Goal: Task Accomplishment & Management: Use online tool/utility

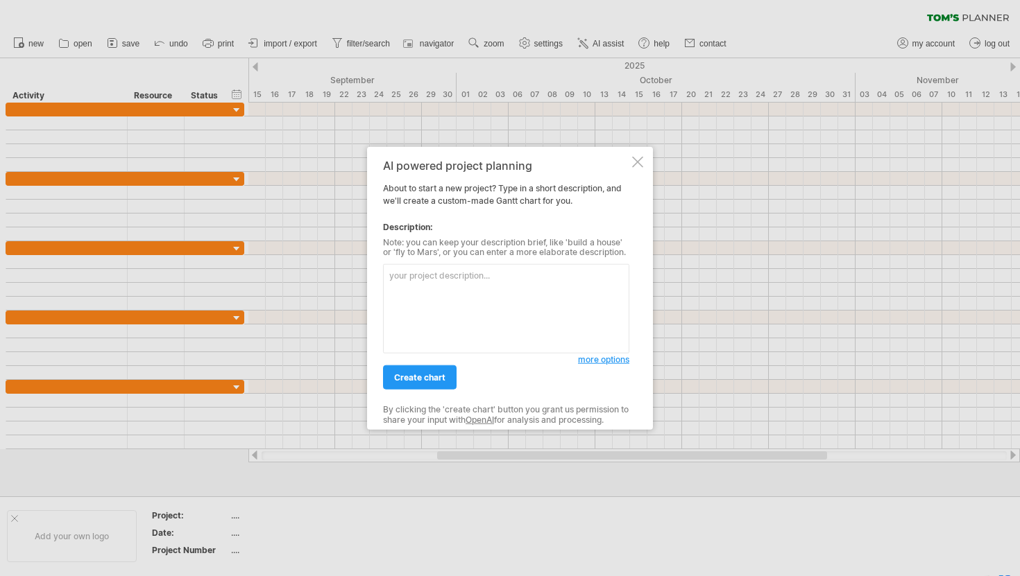
click at [443, 300] on textarea at bounding box center [506, 308] width 246 height 89
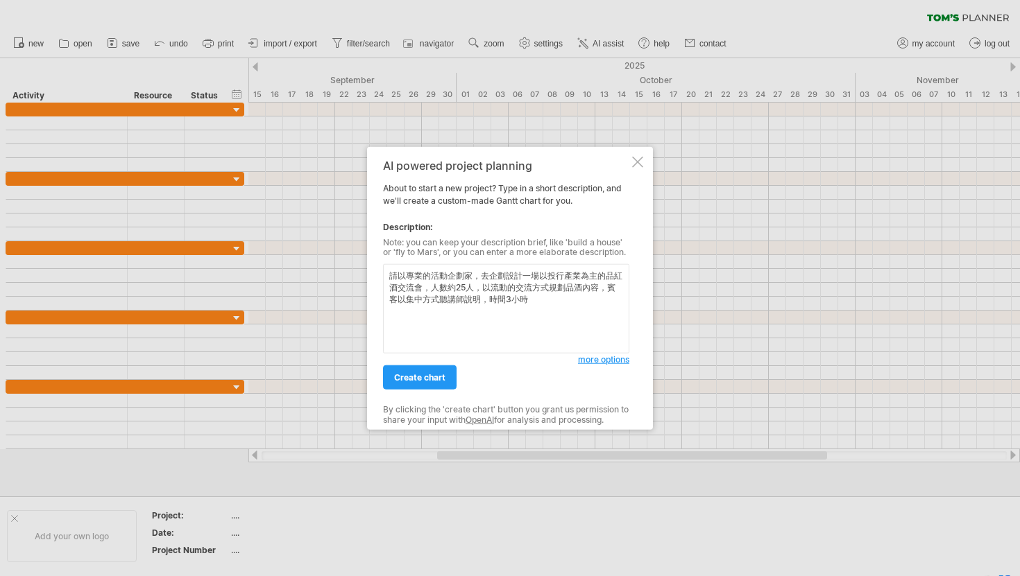
click at [512, 289] on textarea "請以專業的活動企劃家，去企劃設計一場以投行產業為主的品紅酒交流會，人數約25人，以流動的交流方式規劃品酒內容，賓客以集中方式聽講師說明，時間3小時" at bounding box center [506, 308] width 246 height 89
click at [492, 285] on textarea "請以專業的活動企劃家，去企劃設計一場以投行產業為主的品紅酒交流會，人數約25人，以流動的交流方式規劃品酒內容，賓客以集中方式聽講師說明，時間3小時" at bounding box center [506, 308] width 246 height 89
click at [548, 285] on textarea "請以專業的活動企劃家，去企劃設計一場以投行產業為主的品紅酒交流會，人數約25人，以流動的交流方式規劃品酒內容，賓客以集中方式聽講師說明，時間3小時" at bounding box center [506, 308] width 246 height 89
click at [573, 283] on textarea "請以專業的活動企劃家，去企劃設計一場以投行產業為主的品紅酒交流會，人數約25人，以流動的交流方式規劃品酒內容，賓客以集中方式聽講師說明，時間3小時" at bounding box center [506, 308] width 246 height 89
click at [583, 287] on textarea "請以專業的活動企劃家，去企劃設計一場以投行產業為主的品紅酒交流會，人數約25人，以流動的交流方式規劃品酒內容，賓客以集中方式聽講師說明，時間3小時" at bounding box center [506, 308] width 246 height 89
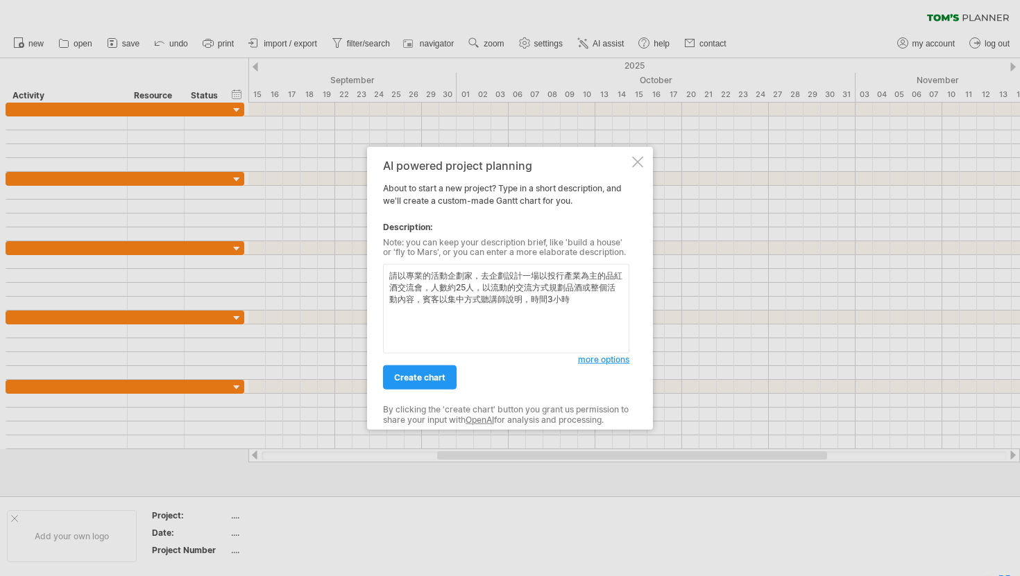
click at [480, 292] on textarea "請以專業的活動企劃家，去企劃設計一場以投行產業為主的品紅酒交流會，人數約25人，以流動的交流方式規劃品酒或整個活動內容，賓客以集中方式聽講師說明，時間3小時" at bounding box center [506, 308] width 246 height 89
click at [449, 303] on textarea "請以專業的活動企劃家，去企劃設計一場以投行產業為主的品紅酒交流會，人數約25人，以流動的交流方式規劃品酒或整個活動內容，賓客以集中方式聽講師說明，時間3小時" at bounding box center [506, 308] width 246 height 89
click at [503, 296] on textarea "請以專業的活動企劃家，去企劃設計一場以投行產業為主的品紅酒交流會，人數約25人，以流動的交流方式規劃品酒或整個活動內容，賓客以集中方式聽講師說明，時間3小時" at bounding box center [506, 308] width 246 height 89
click at [549, 299] on textarea "請以專業的活動企劃家，去企劃設計一場以投行產業為主的品紅酒交流會，人數約25人，以流動的交流方式規劃品酒或整個活動內容，賓客以集中方式聽講師說明，時間3小時" at bounding box center [506, 308] width 246 height 89
type textarea "請以專業的活動企劃家，去企劃設計一場以投行產業為主的品紅酒交流會，人數約25人，以流動的交流方式規劃品酒或整個活動內容，賓客以集中方式聽講師說明，時間安排在下…"
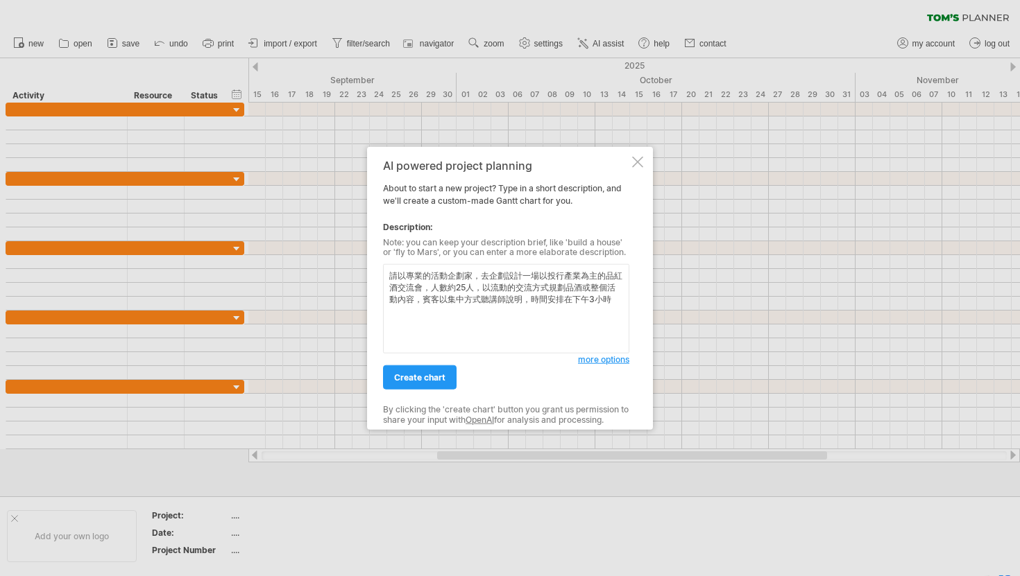
click at [601, 363] on span "more options" at bounding box center [603, 359] width 51 height 10
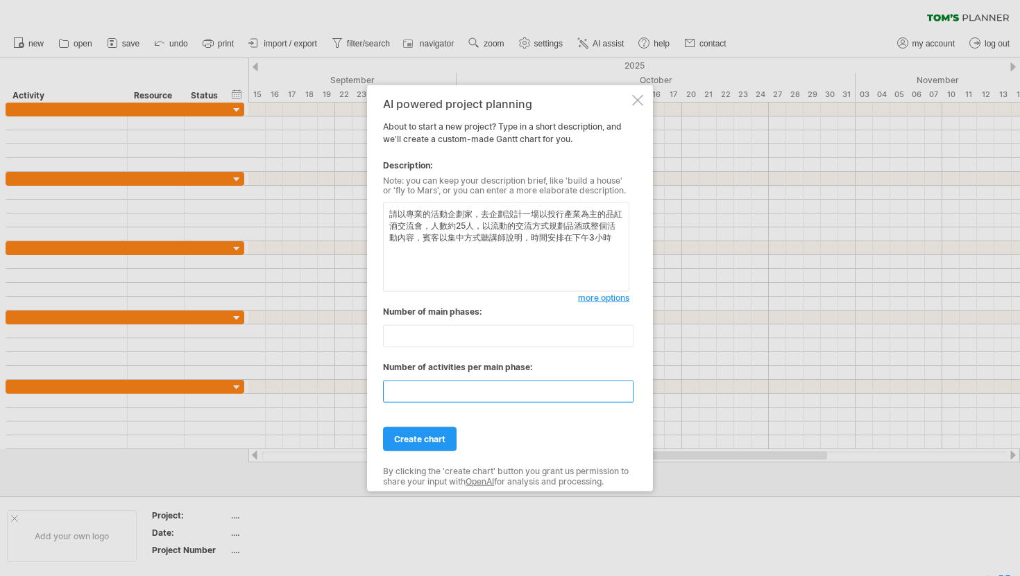
click at [424, 388] on input "**" at bounding box center [508, 392] width 250 height 22
type input "*"
click at [435, 442] on span "create chart" at bounding box center [419, 439] width 51 height 10
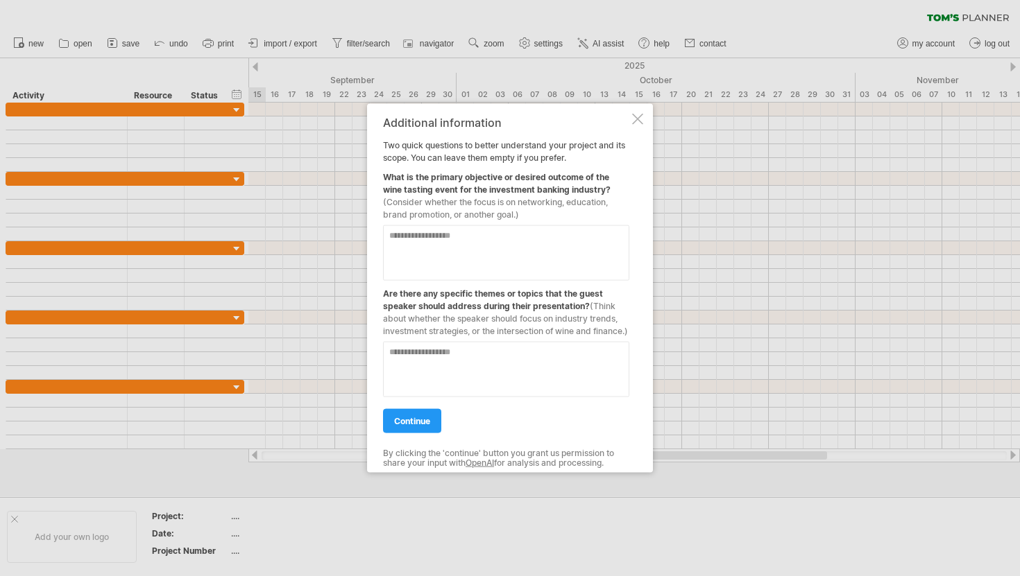
click at [590, 186] on div "What is the primary objective or desired outcome of the wine tasting event for …" at bounding box center [506, 192] width 246 height 57
click at [459, 244] on textarea at bounding box center [506, 252] width 246 height 55
type textarea "*"
click at [436, 237] on textarea "******" at bounding box center [506, 252] width 246 height 55
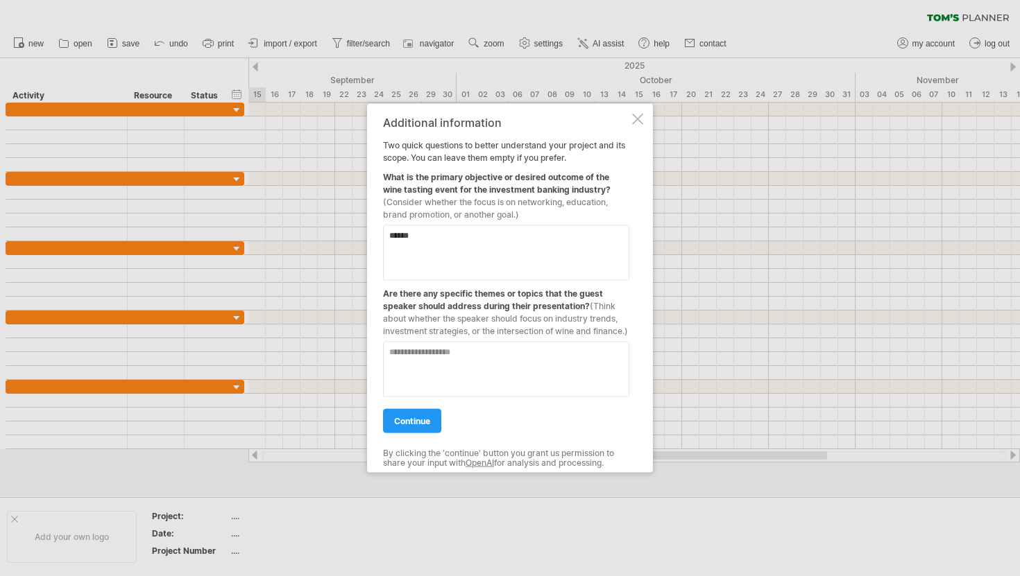
type textarea "******"
click at [441, 376] on textarea at bounding box center [506, 368] width 246 height 55
type textarea "*"
type textarea "***"
click at [415, 433] on link "continue" at bounding box center [412, 421] width 58 height 24
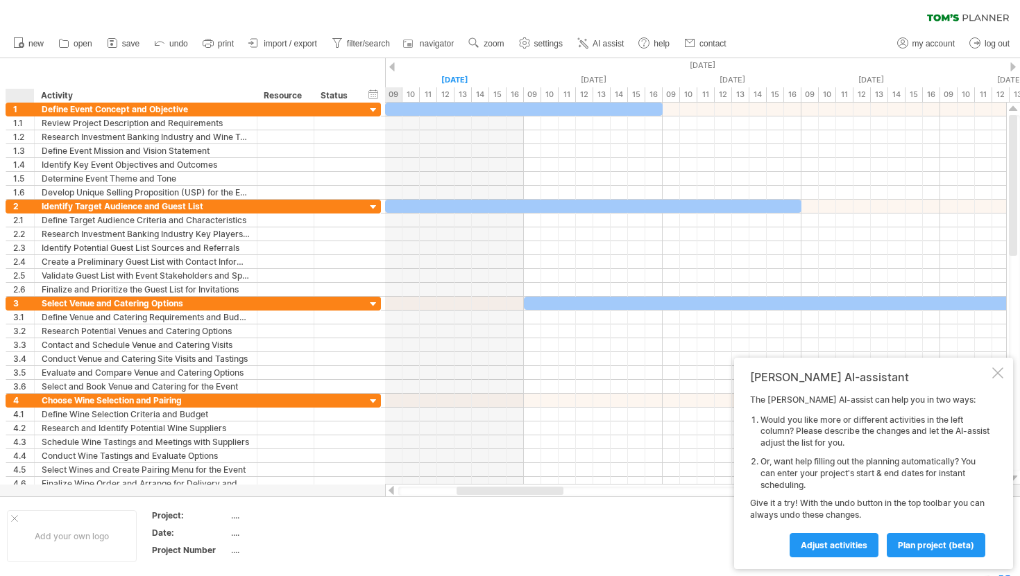
click at [15, 94] on div at bounding box center [22, 96] width 21 height 14
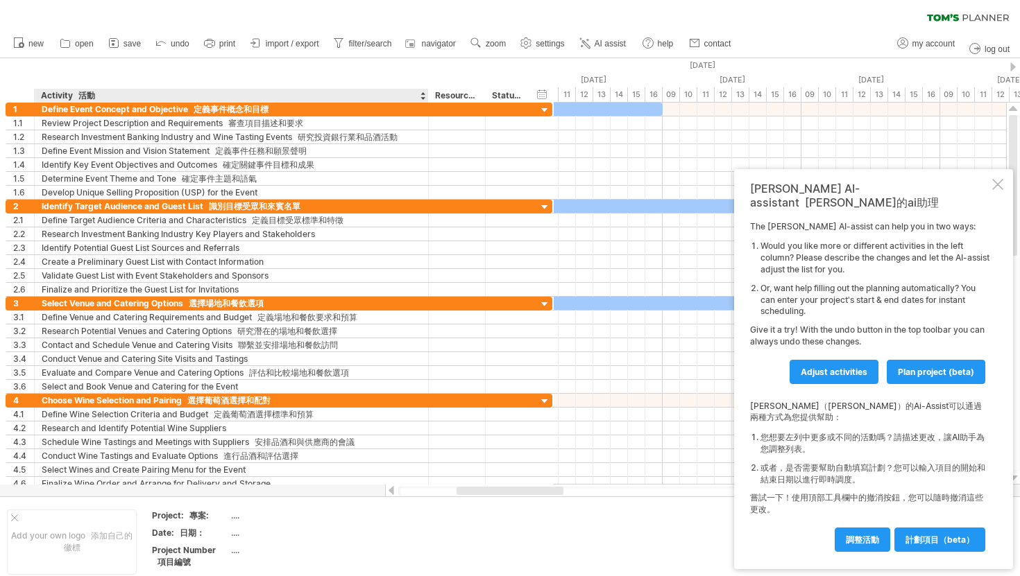
drag, startPoint x: 255, startPoint y: 92, endPoint x: 425, endPoint y: 99, distance: 170.1
click at [426, 99] on div at bounding box center [427, 96] width 5 height 14
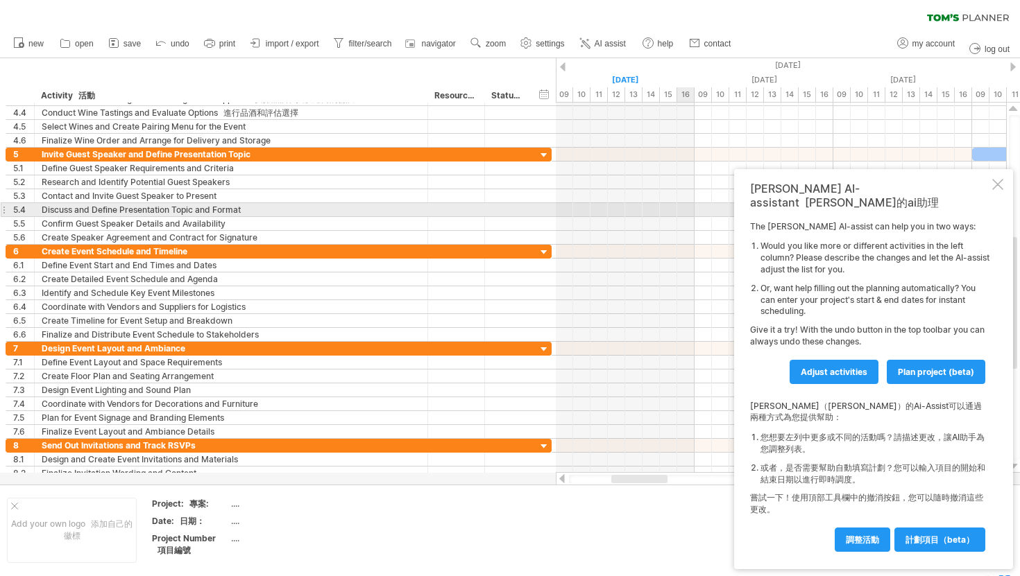
click at [999, 190] on div at bounding box center [997, 184] width 11 height 11
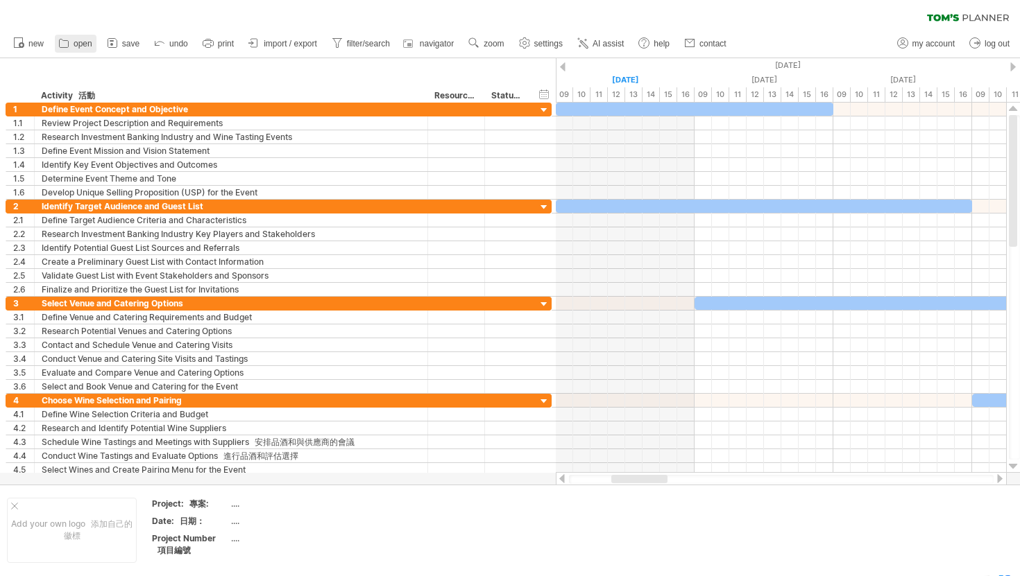
click at [80, 44] on span "open" at bounding box center [83, 44] width 19 height 10
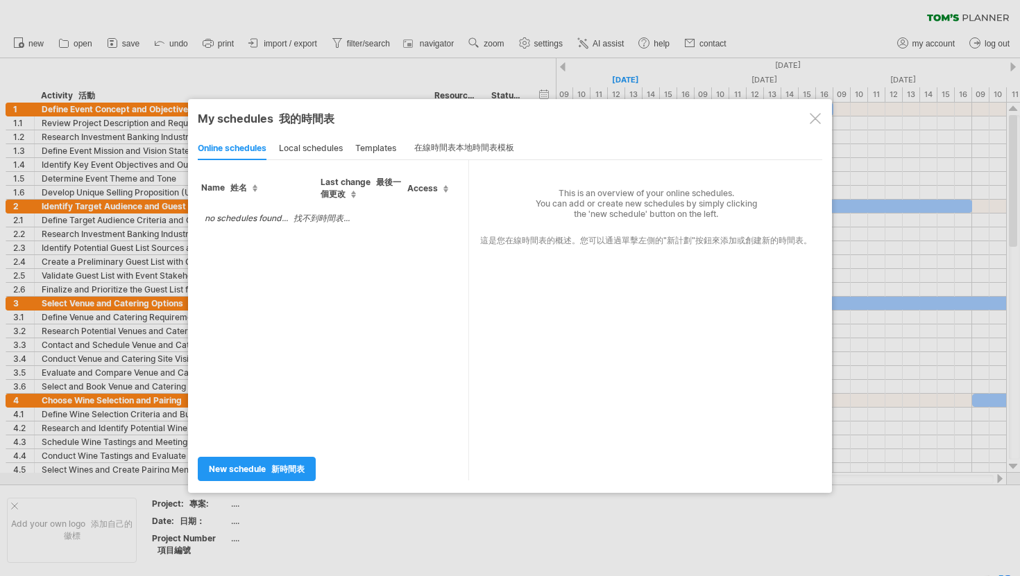
click at [813, 114] on div at bounding box center [814, 118] width 11 height 11
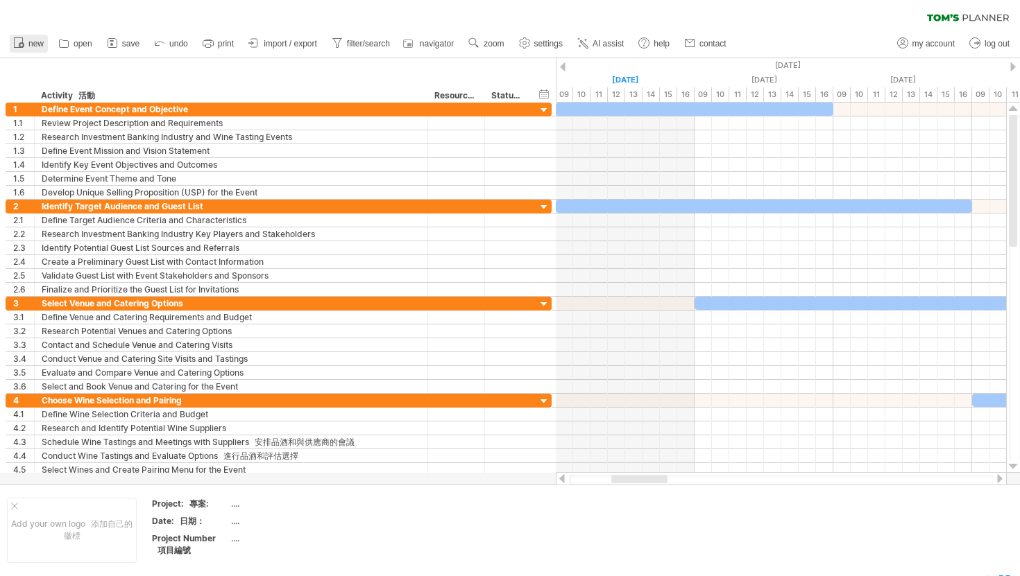
click at [28, 46] on span "new" at bounding box center [35, 44] width 15 height 10
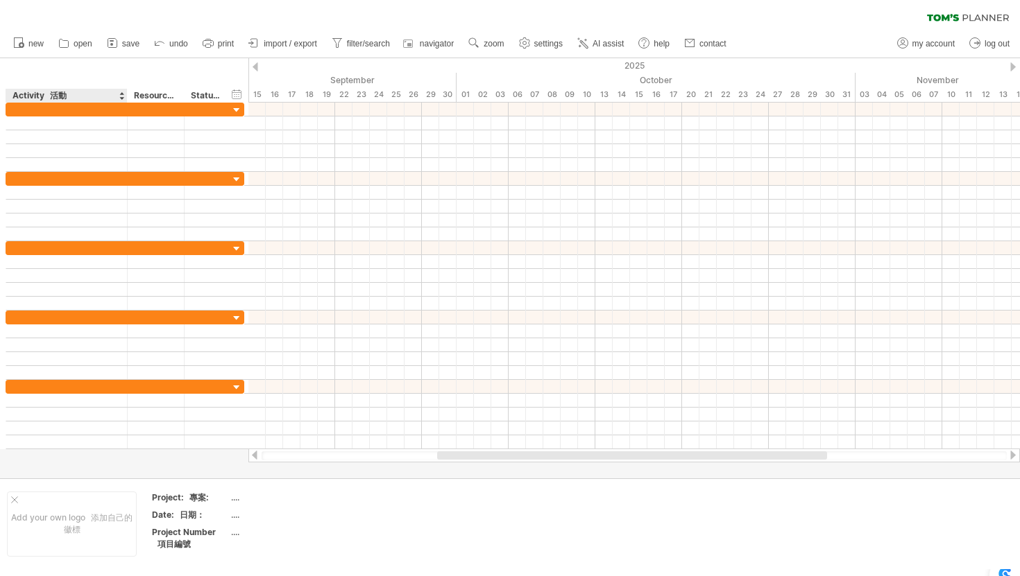
click at [107, 99] on div "Activity 活動" at bounding box center [65, 96] width 107 height 14
click at [117, 92] on input "********" at bounding box center [65, 96] width 107 height 14
click at [121, 95] on div at bounding box center [122, 96] width 6 height 14
click at [89, 93] on div "Activity" at bounding box center [65, 96] width 107 height 14
